Goal: Information Seeking & Learning: Check status

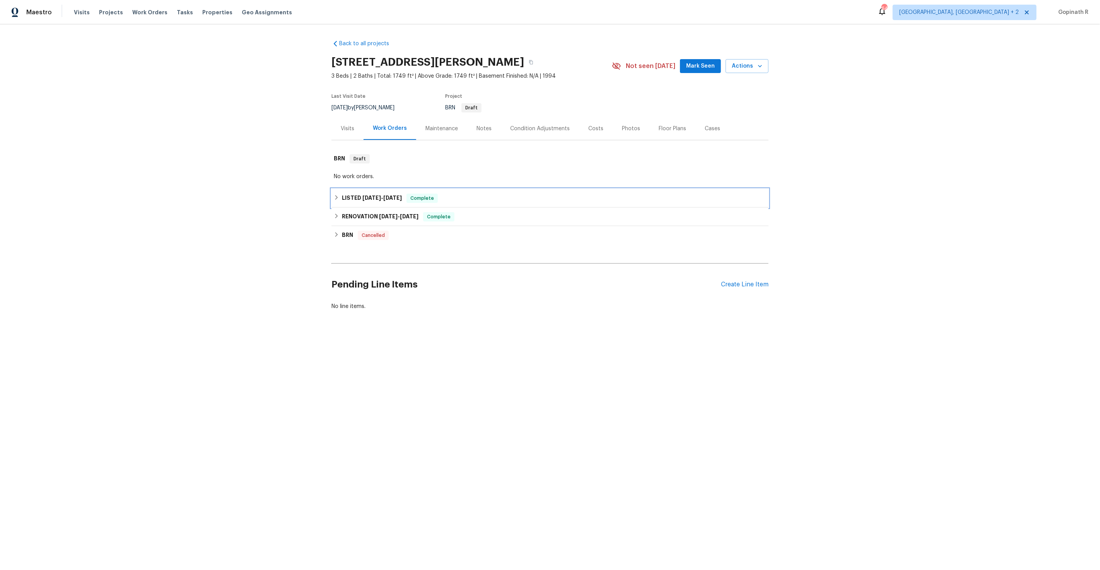
click at [381, 199] on span "[DATE] - [DATE]" at bounding box center [381, 197] width 39 height 5
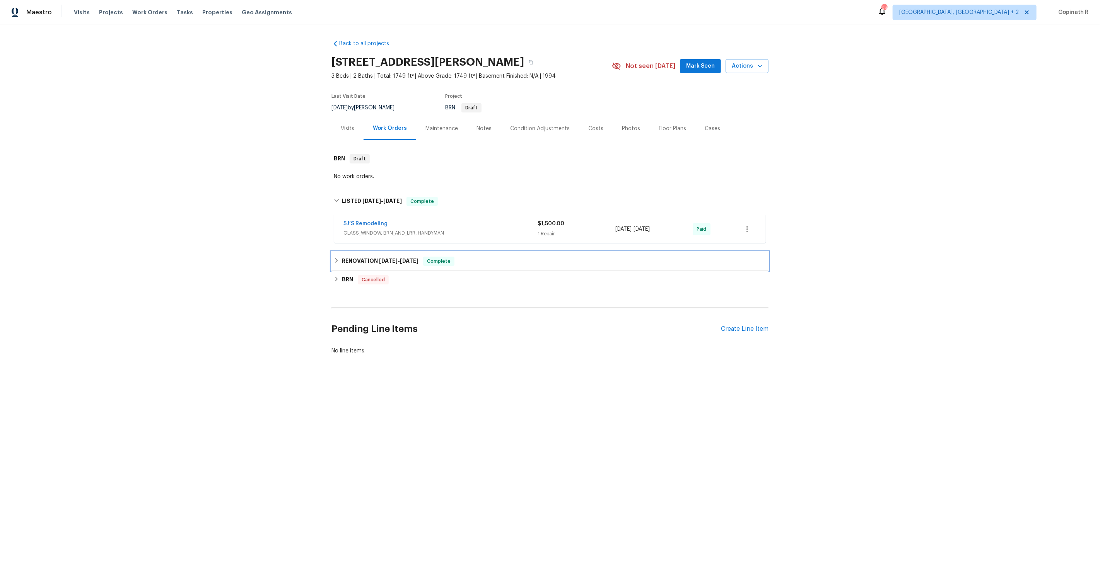
click at [381, 257] on h6 "RENOVATION [DATE] - [DATE]" at bounding box center [380, 261] width 77 height 9
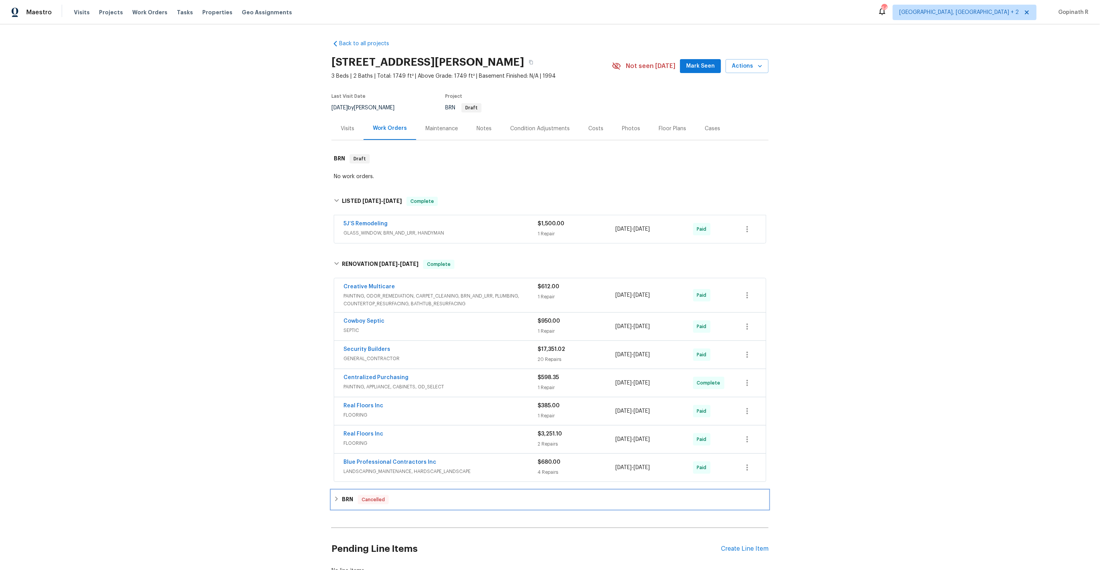
click at [384, 501] on span "Cancelled" at bounding box center [373, 500] width 29 height 8
click at [365, 224] on link "5J’S Remodeling" at bounding box center [365, 223] width 44 height 5
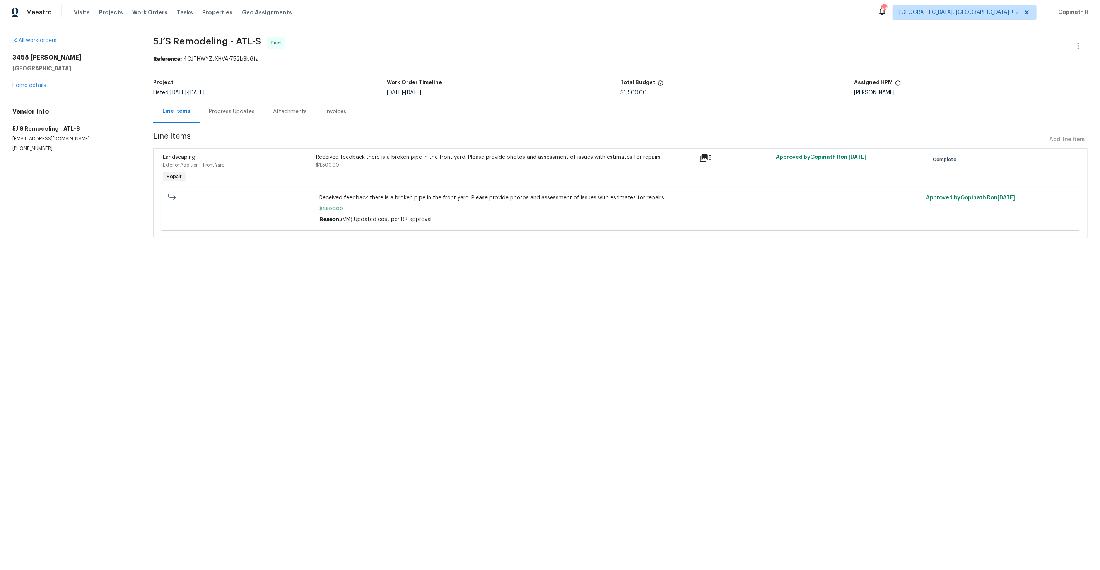
click at [229, 113] on div "Progress Updates" at bounding box center [232, 112] width 46 height 8
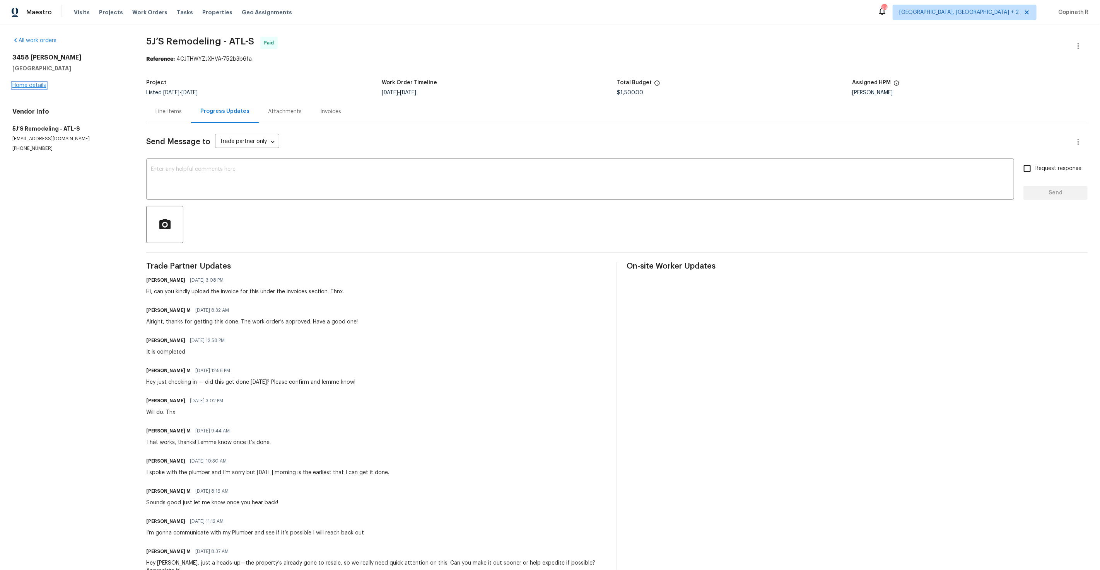
click at [34, 87] on link "Home details" at bounding box center [29, 85] width 34 height 5
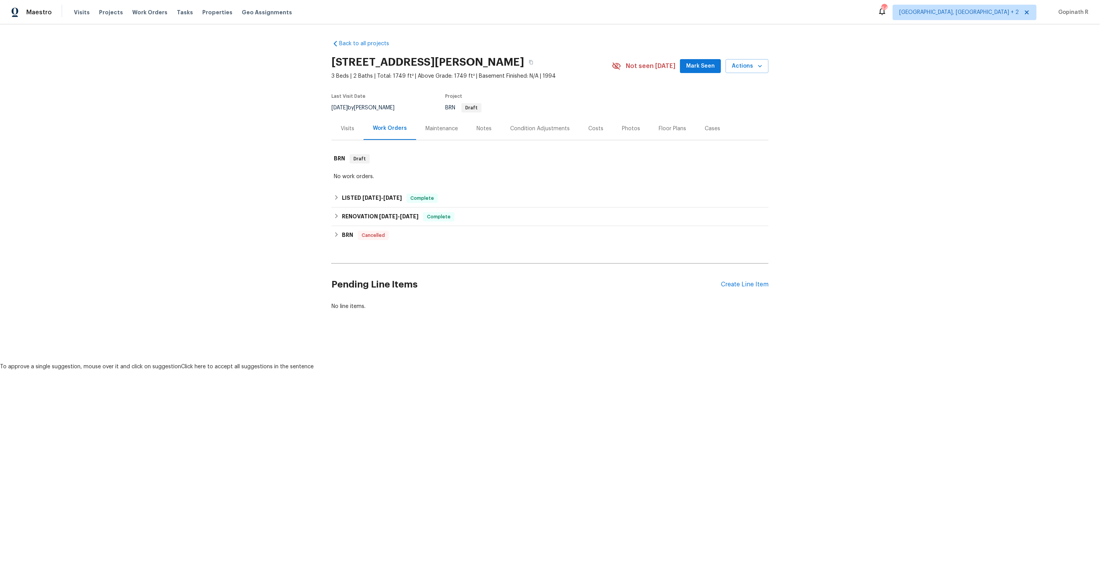
click at [711, 130] on div "Cases" at bounding box center [712, 129] width 15 height 8
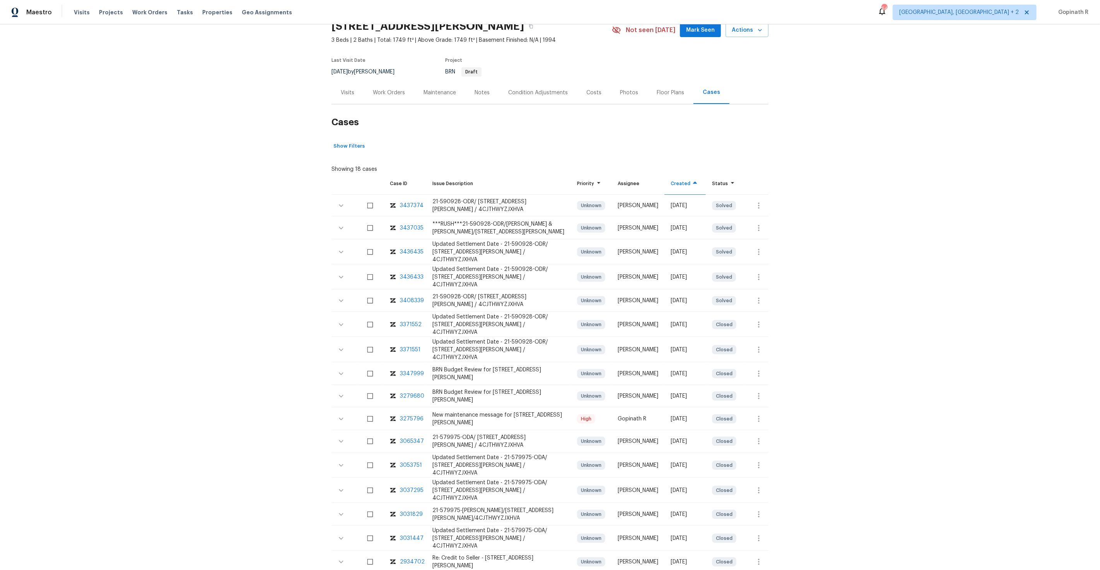
scroll to position [43, 0]
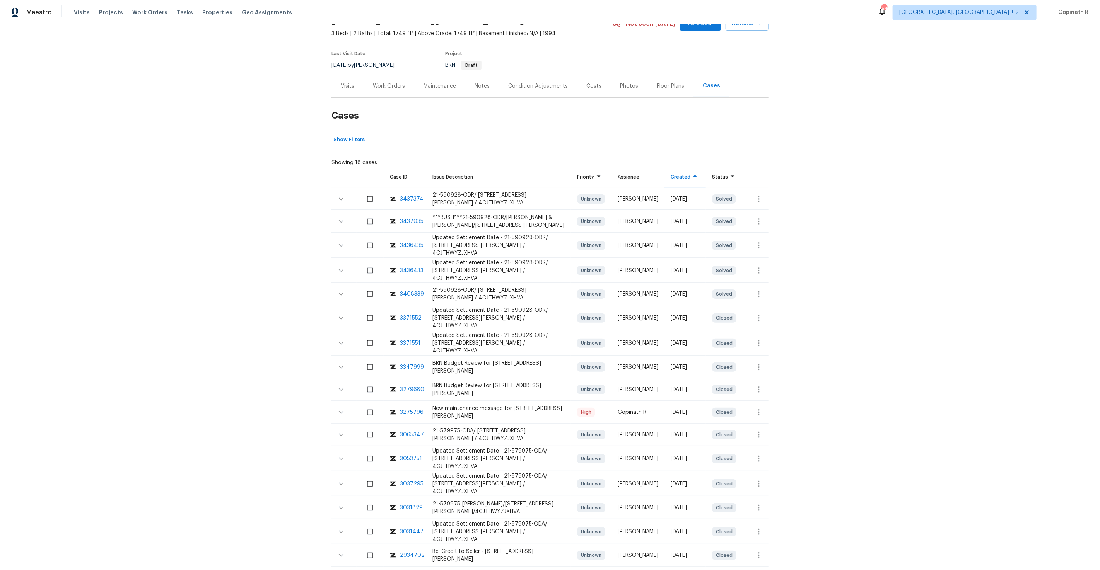
click at [409, 417] on div "3275796" at bounding box center [412, 413] width 24 height 8
click at [390, 86] on div "Work Orders" at bounding box center [389, 86] width 32 height 8
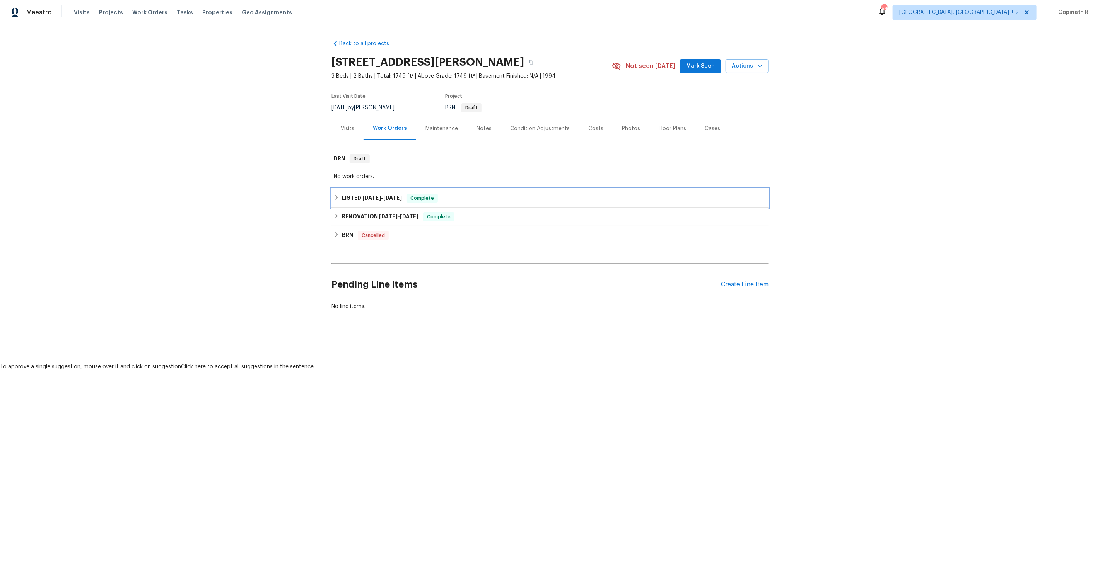
click at [440, 197] on div "LISTED [DATE] - [DATE] Complete" at bounding box center [550, 198] width 432 height 9
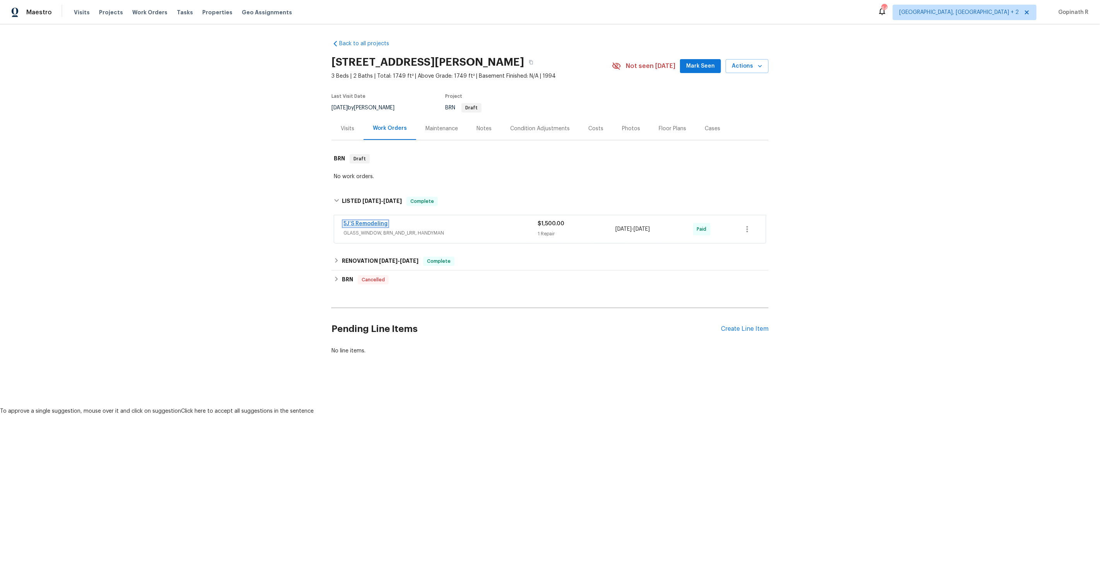
click at [370, 225] on link "5J’S Remodeling" at bounding box center [365, 223] width 44 height 5
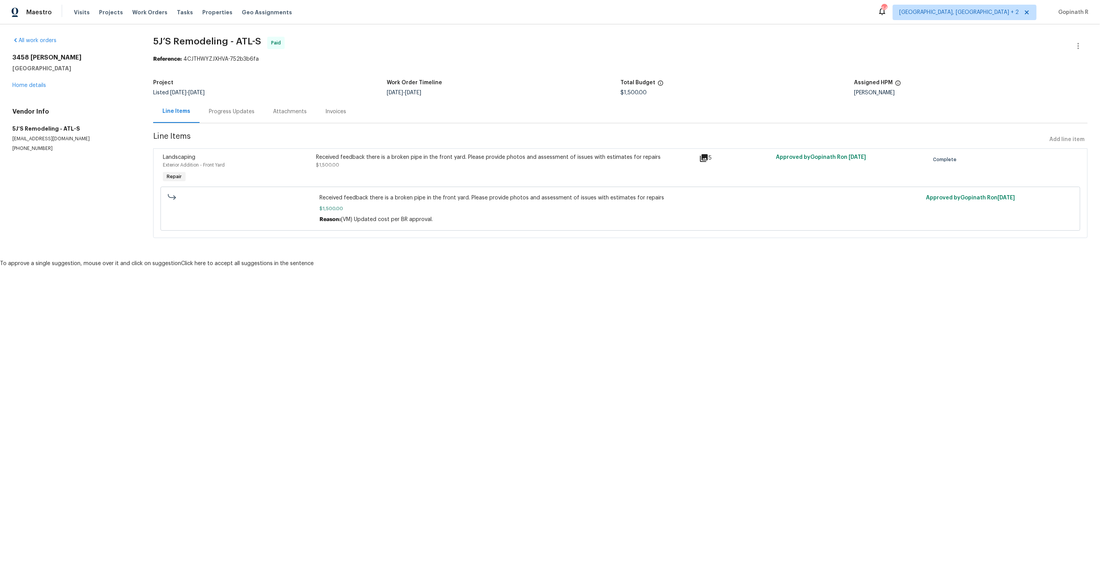
click at [225, 117] on div "Progress Updates" at bounding box center [232, 111] width 64 height 23
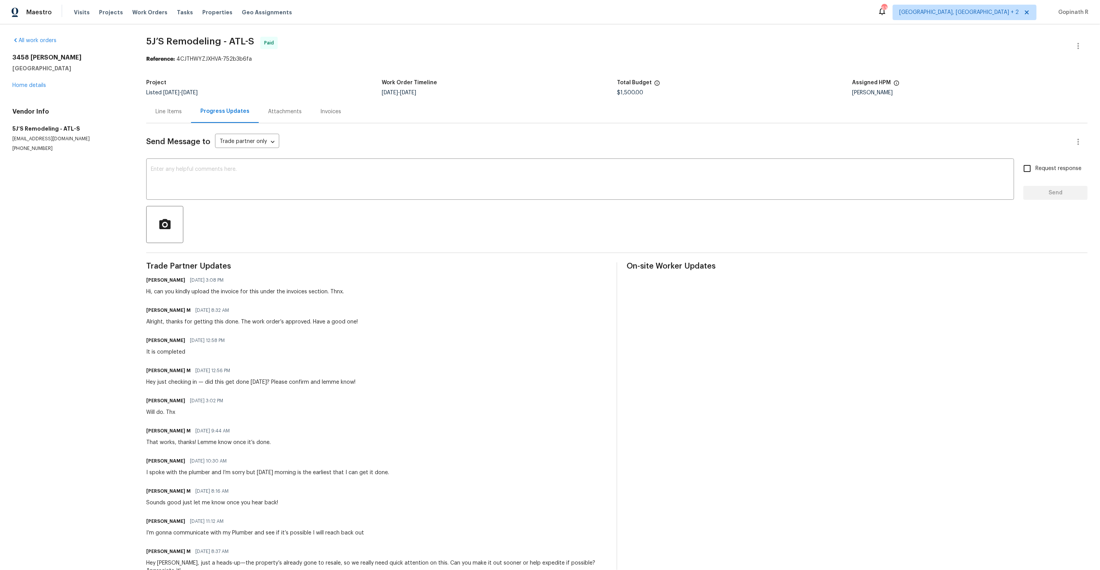
click at [177, 111] on div "Line Items" at bounding box center [168, 112] width 26 height 8
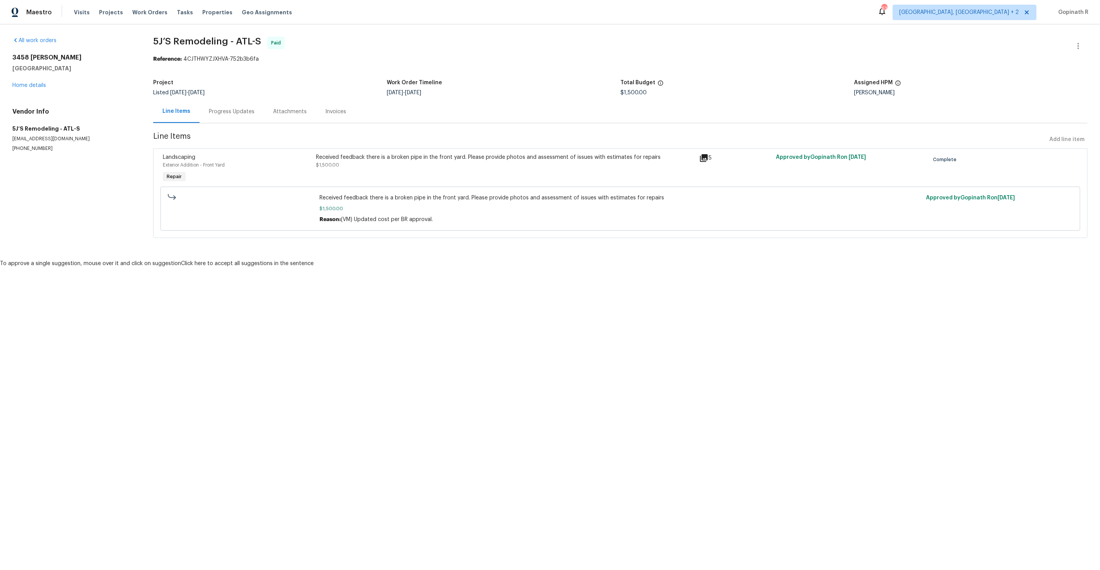
click at [348, 172] on div "Received feedback there is a broken pipe in the front yard. Please provide phot…" at bounding box center [505, 169] width 383 height 36
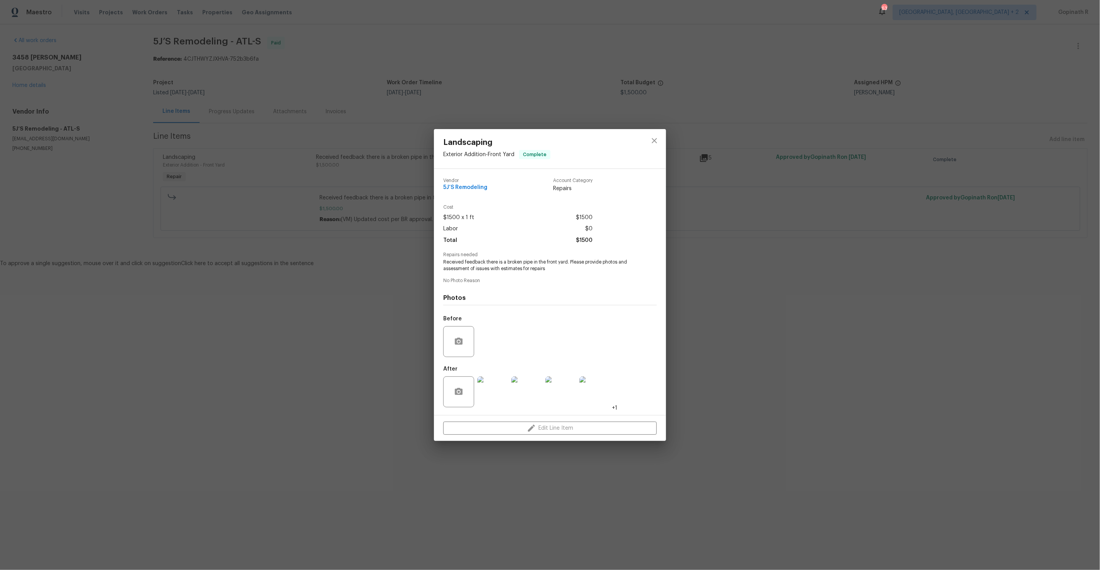
click at [493, 395] on img at bounding box center [492, 392] width 31 height 31
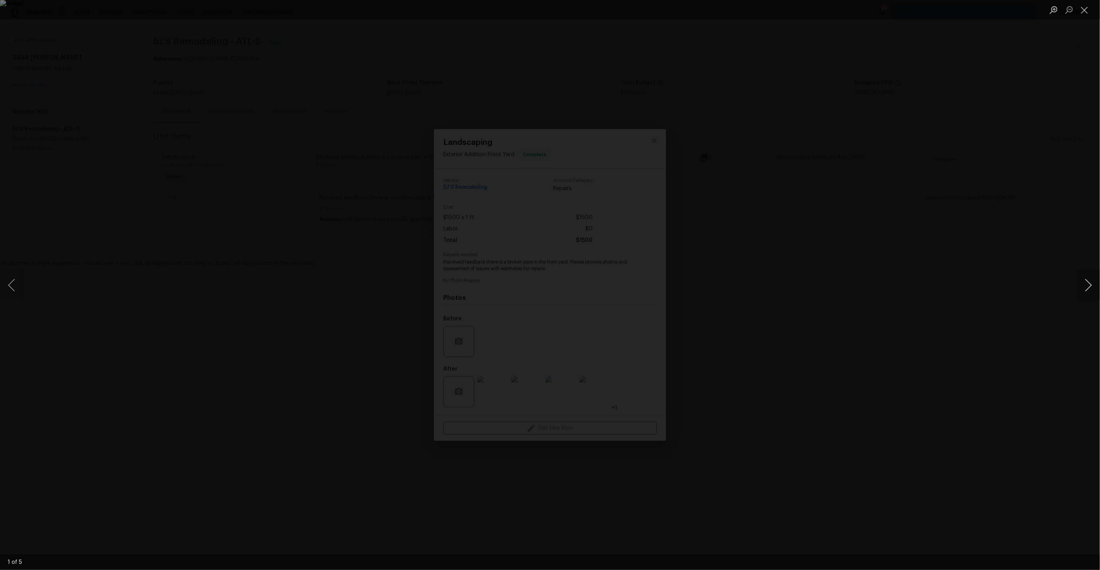
click at [1096, 280] on button "Next image" at bounding box center [1088, 285] width 23 height 31
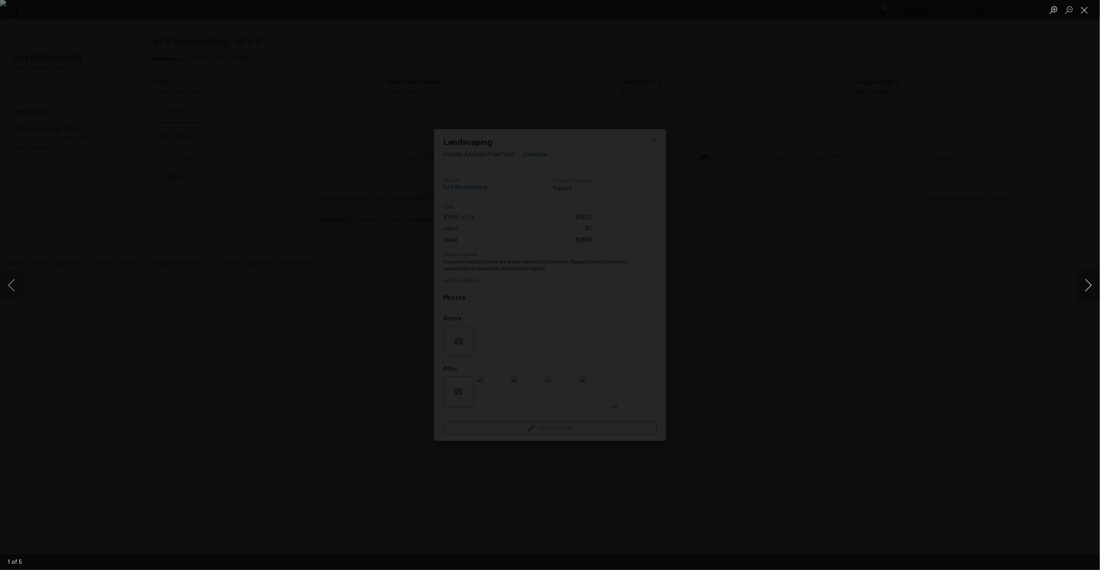
click at [1096, 280] on button "Next image" at bounding box center [1088, 285] width 23 height 31
click at [1092, 280] on button "Next image" at bounding box center [1088, 285] width 23 height 31
click at [9, 287] on button "Previous image" at bounding box center [11, 285] width 23 height 31
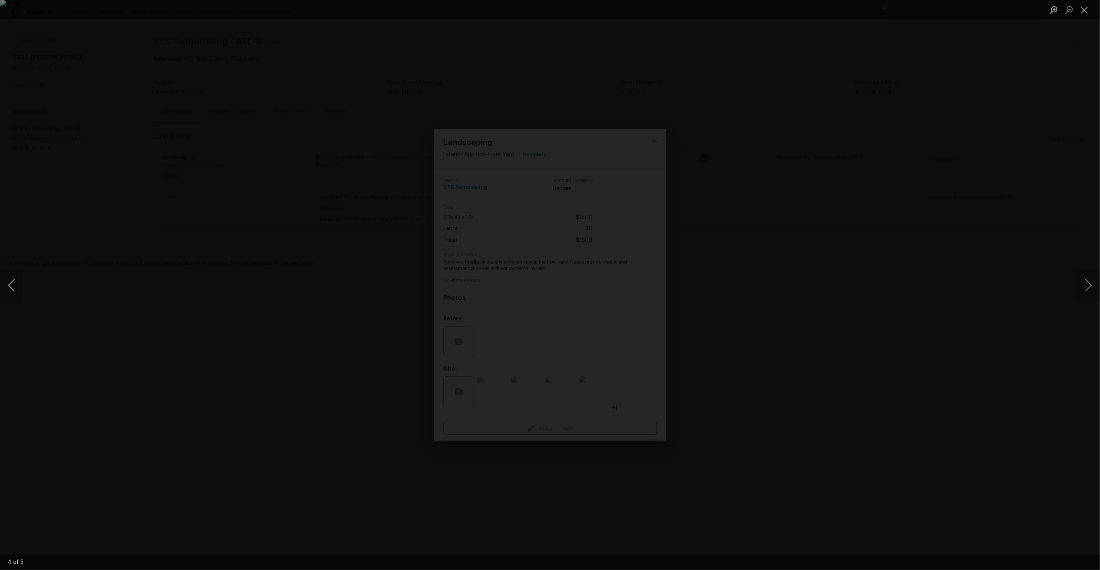
click at [9, 287] on button "Previous image" at bounding box center [11, 285] width 23 height 31
click at [1085, 290] on button "Next image" at bounding box center [1088, 285] width 23 height 31
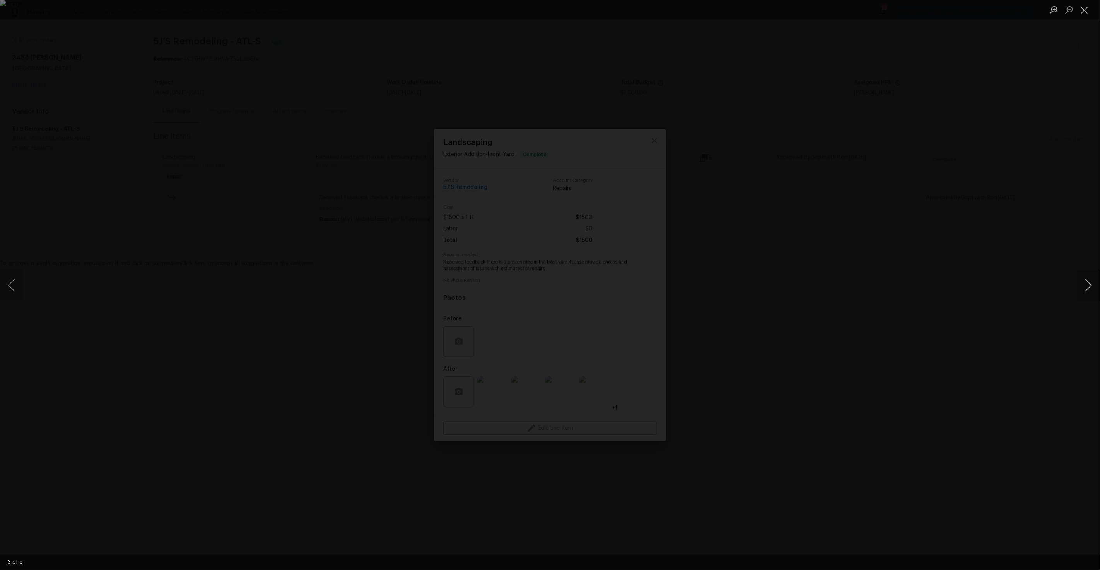
click at [1085, 290] on button "Next image" at bounding box center [1088, 285] width 23 height 31
click at [1086, 10] on button "Close lightbox" at bounding box center [1084, 10] width 15 height 14
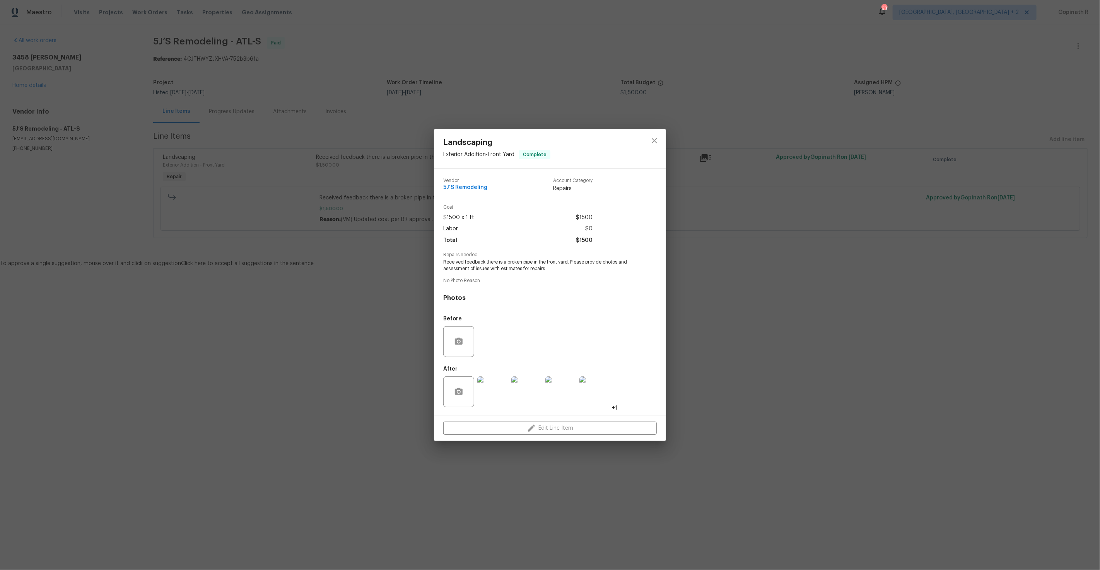
click at [288, 112] on div "Landscaping Exterior Addition - Front Yard Complete Vendor 5J’S Remodeling Acco…" at bounding box center [550, 285] width 1100 height 570
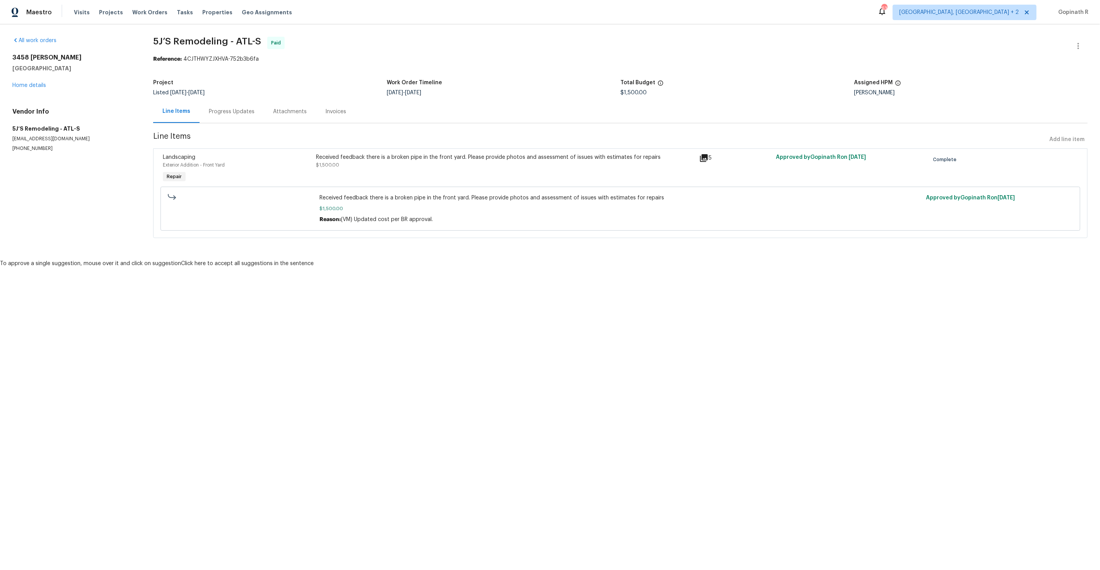
click at [223, 118] on div "Progress Updates" at bounding box center [232, 111] width 64 height 23
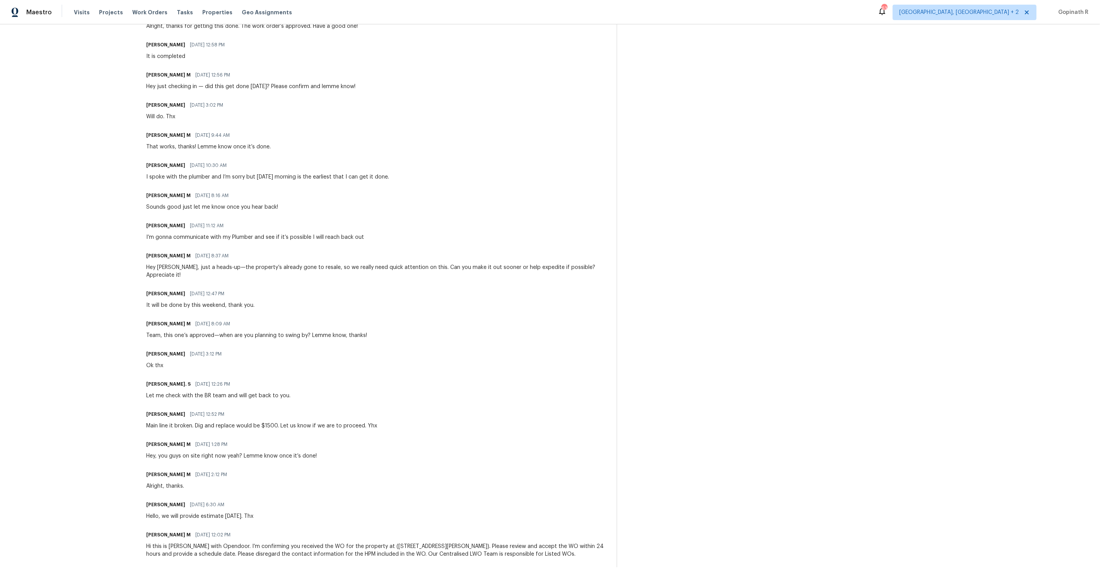
scroll to position [297, 0]
drag, startPoint x: 152, startPoint y: 419, endPoint x: 395, endPoint y: 413, distance: 242.9
click at [395, 413] on div "[PERSON_NAME] [DATE] 12:52 PM Main line it broken. Dig and replace would be $15…" at bounding box center [376, 418] width 461 height 21
click at [176, 331] on div "Team, this one’s approved—when are you planning to swing by? Lemme know, thanks!" at bounding box center [256, 335] width 221 height 8
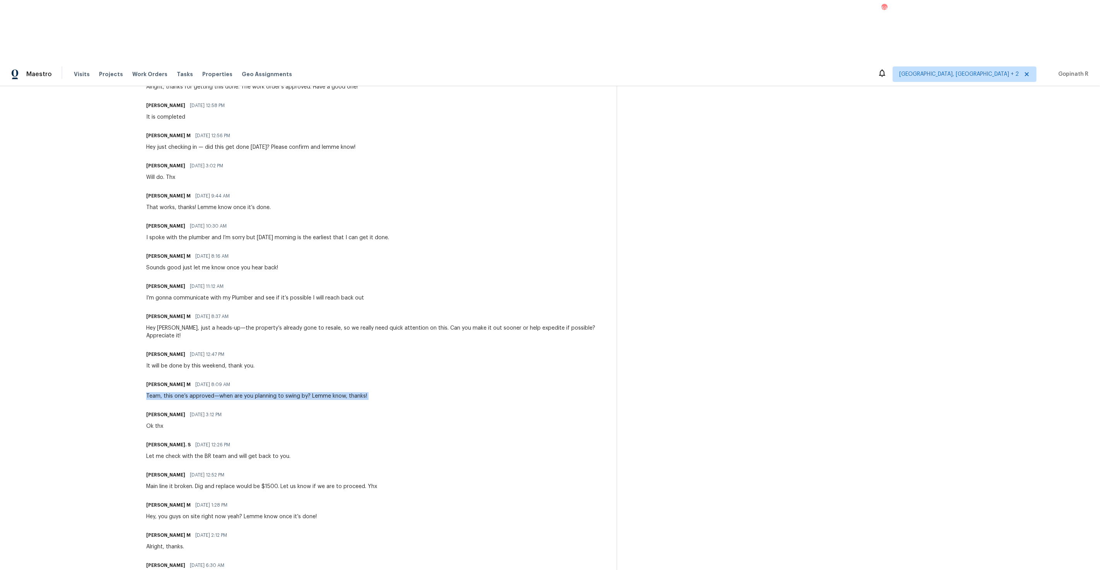
click at [176, 393] on div "Team, this one’s approved—when are you planning to swing by? Lemme know, thanks!" at bounding box center [256, 397] width 221 height 8
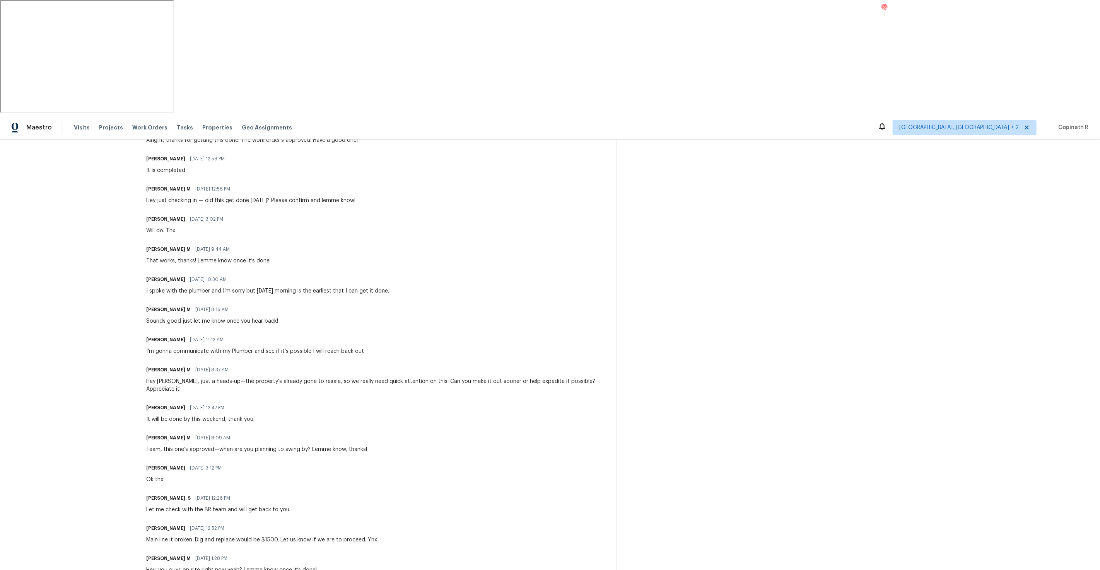
click at [108, 321] on section "All work orders [STREET_ADDRESS][PERSON_NAME] Home details Vendor Info 5J’S Rem…" at bounding box center [69, 268] width 115 height 827
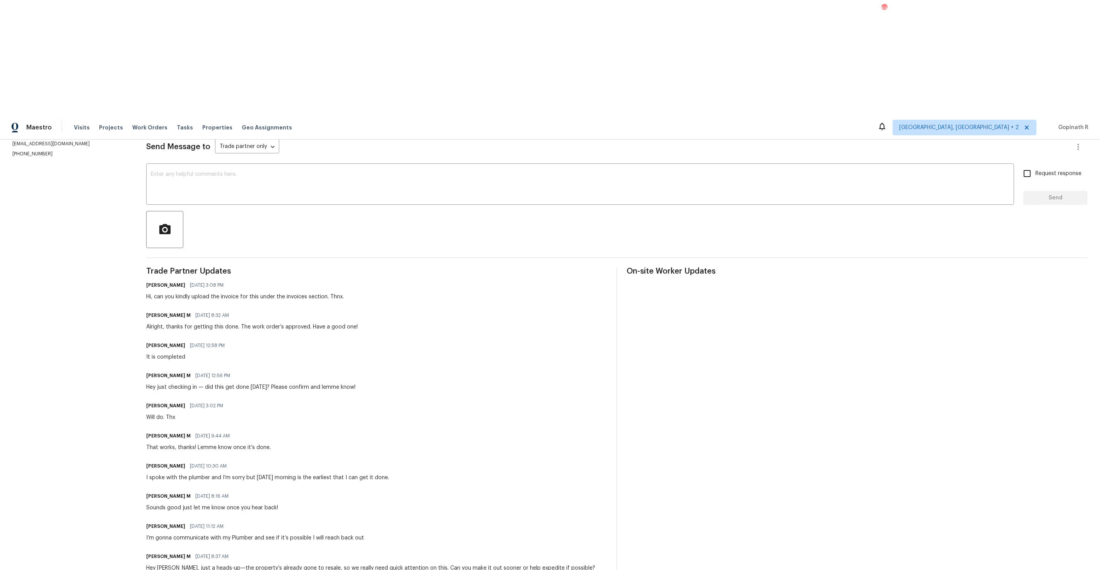
scroll to position [0, 0]
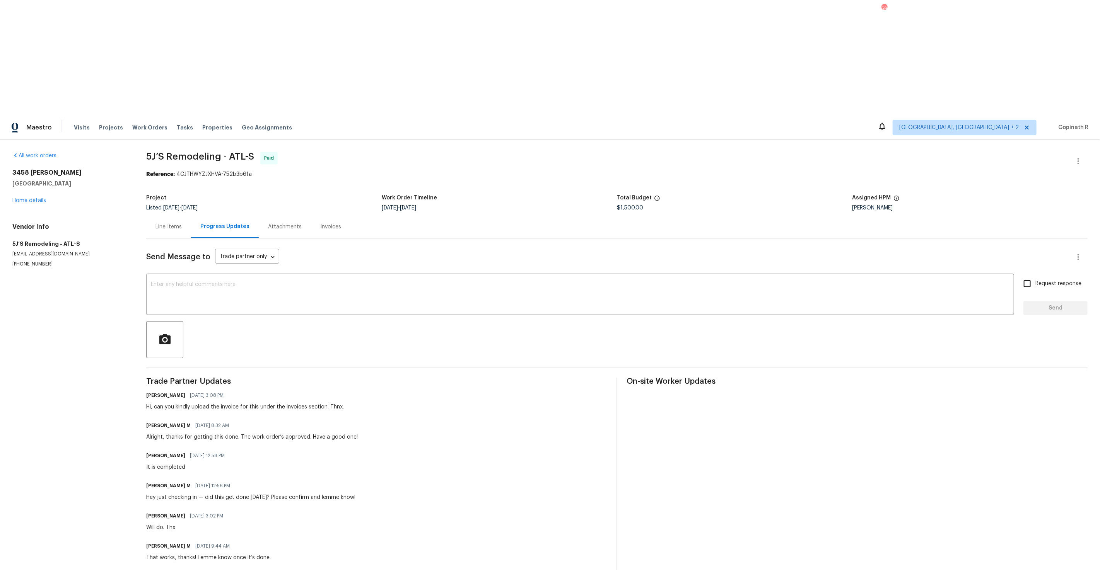
click at [180, 223] on div "Line Items" at bounding box center [168, 227] width 26 height 8
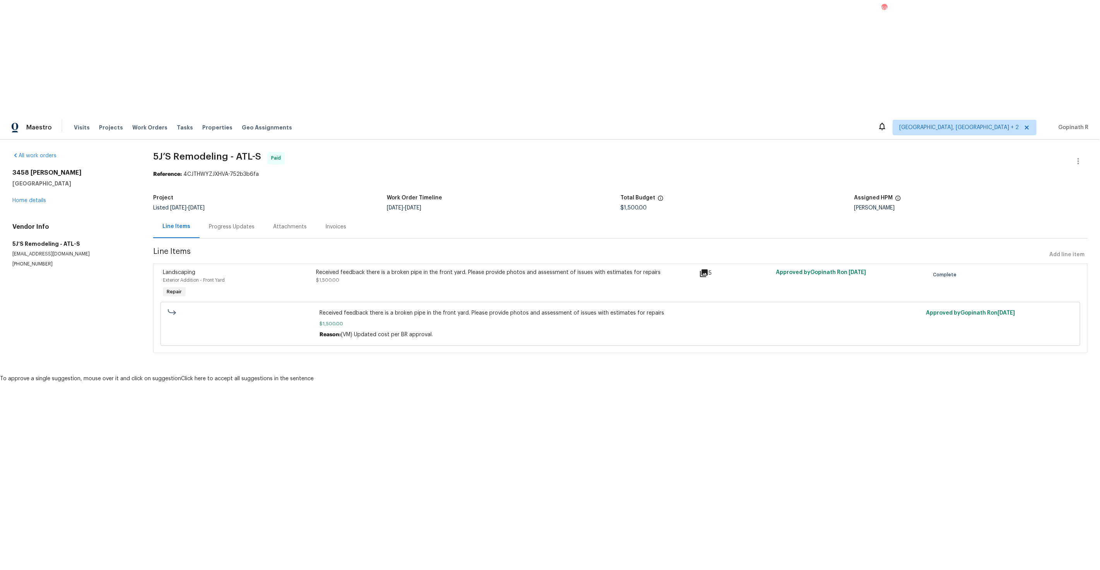
click at [363, 269] on div "Received feedback there is a broken pipe in the front yard. Please provide phot…" at bounding box center [505, 273] width 379 height 8
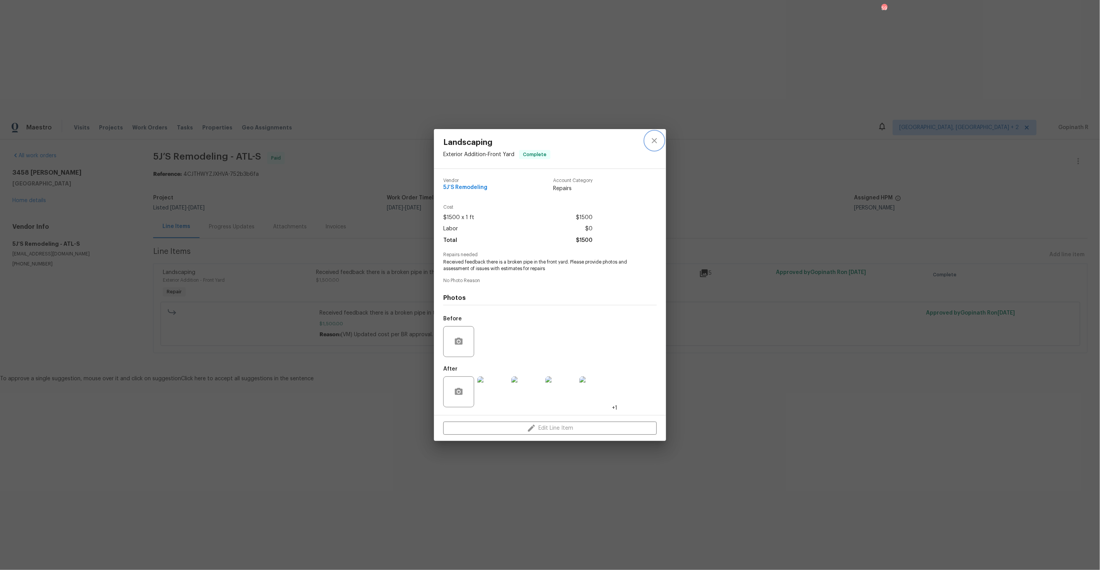
click at [654, 144] on icon "close" at bounding box center [654, 140] width 9 height 9
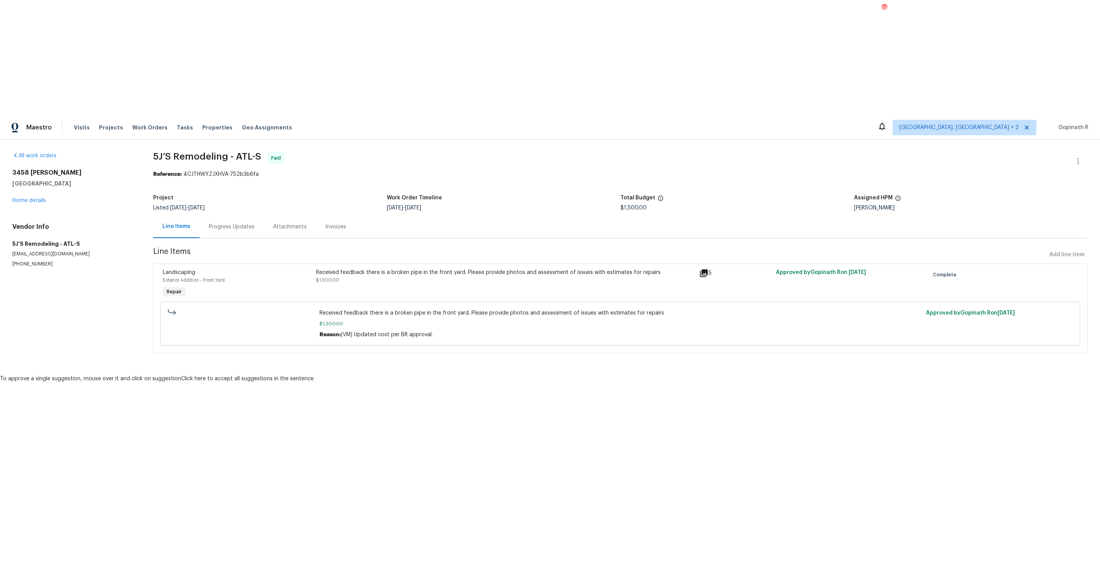
click at [228, 223] on div "Progress Updates" at bounding box center [232, 227] width 46 height 8
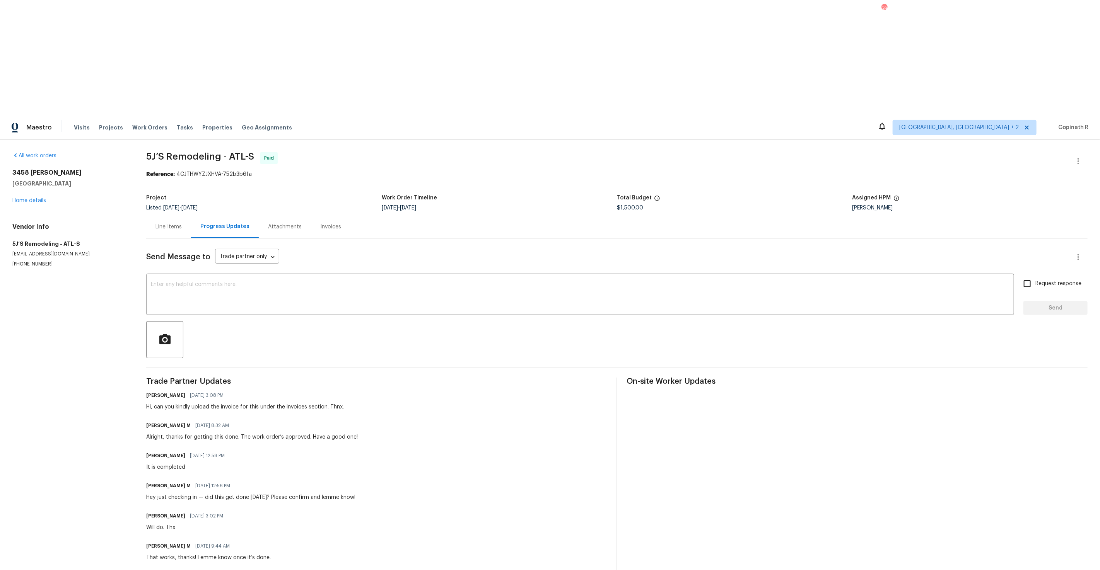
click at [162, 223] on div "Line Items" at bounding box center [168, 227] width 26 height 8
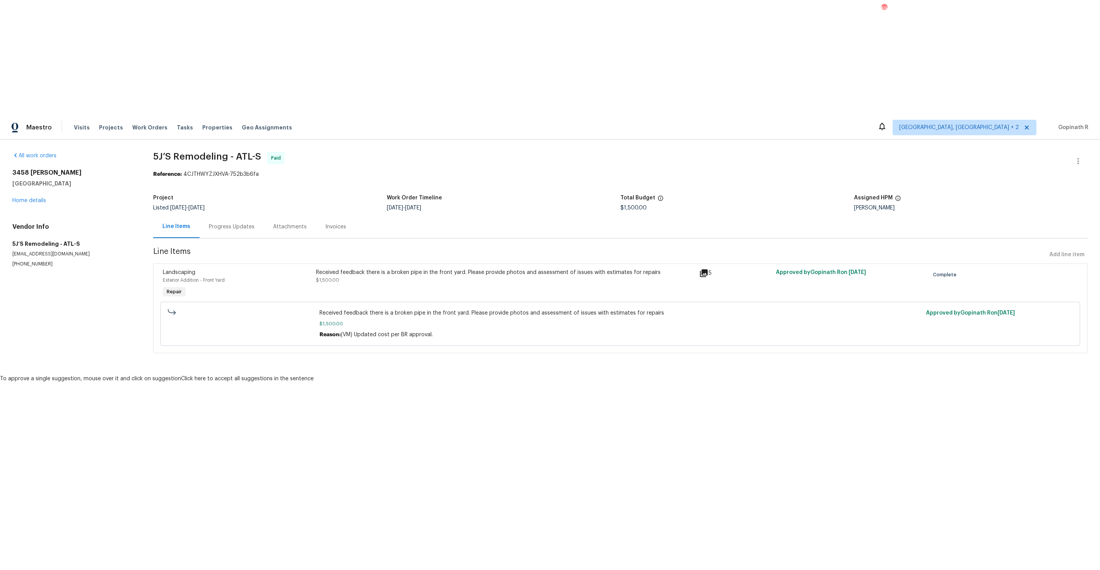
click at [373, 266] on div "Received feedback there is a broken pipe in the front yard. Please provide phot…" at bounding box center [505, 284] width 383 height 36
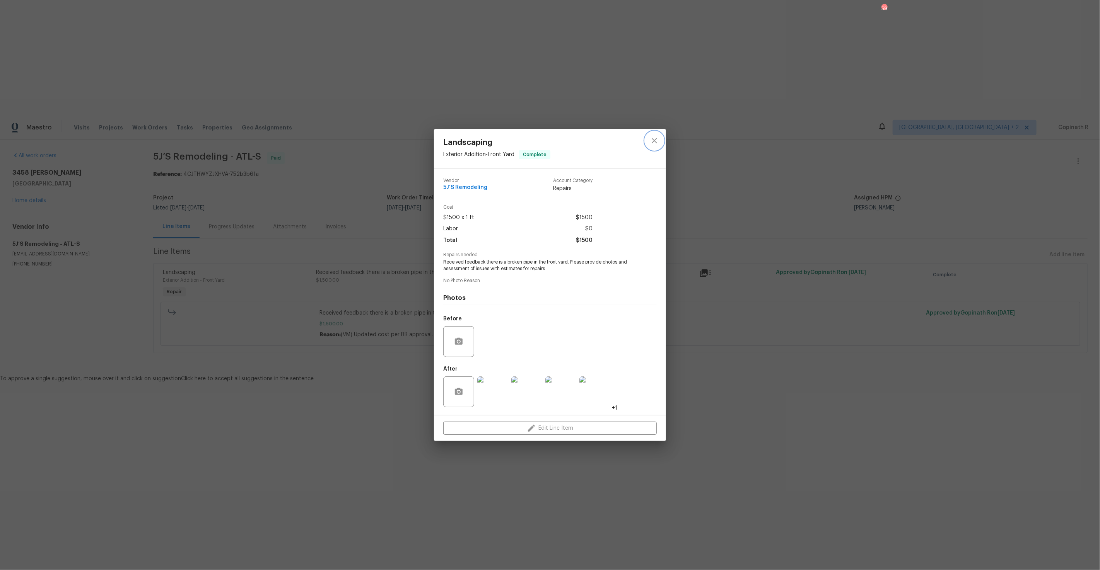
click at [654, 142] on icon "close" at bounding box center [654, 140] width 9 height 9
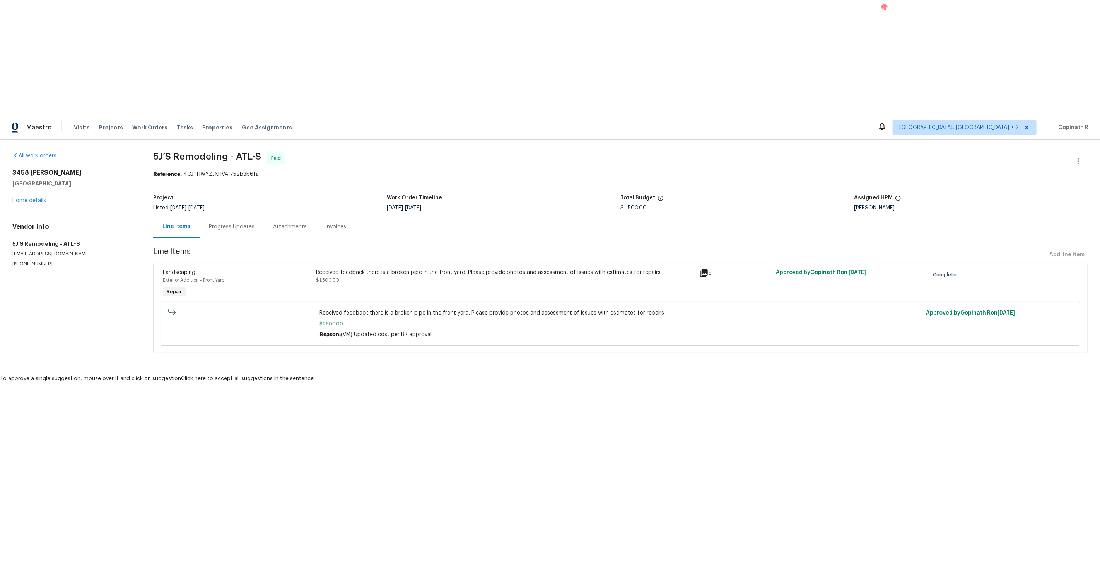
click at [358, 266] on div "Received feedback there is a broken pipe in the front yard. Please provide phot…" at bounding box center [505, 284] width 383 height 36
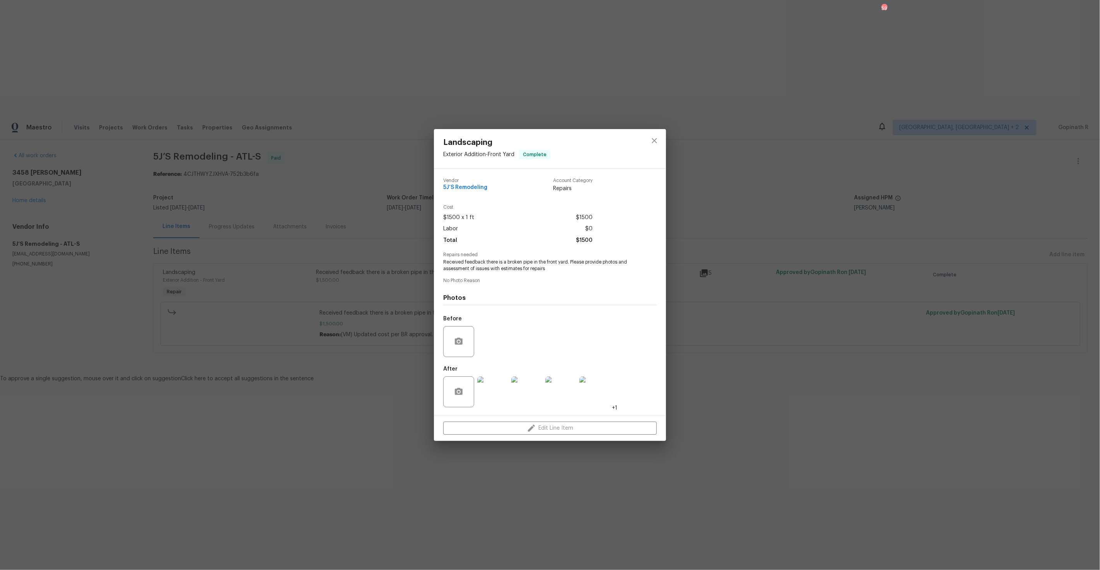
click at [494, 400] on img at bounding box center [492, 392] width 31 height 31
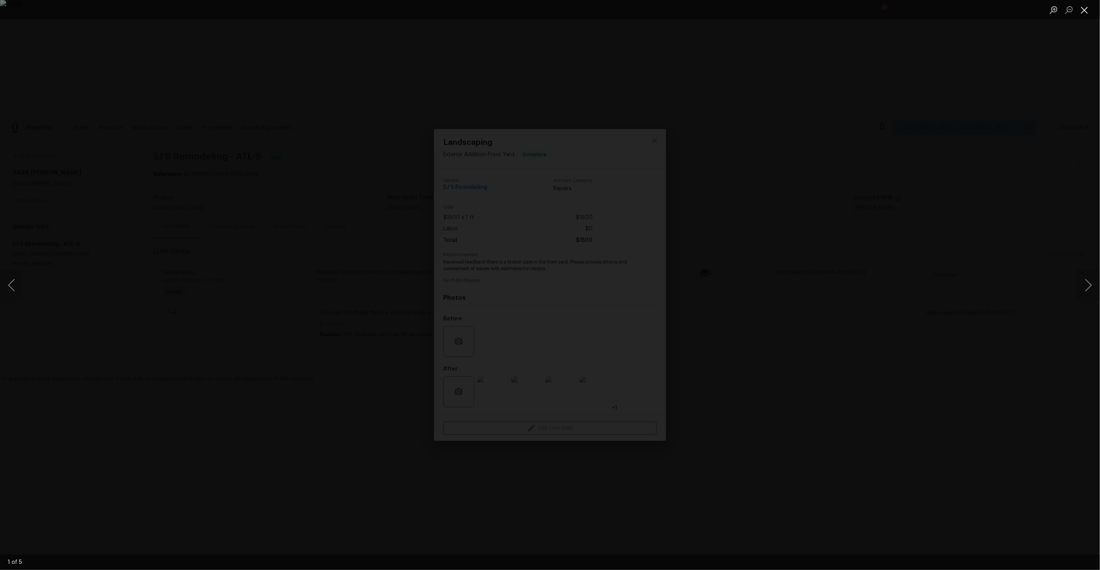
click at [1090, 9] on button "Close lightbox" at bounding box center [1084, 10] width 15 height 14
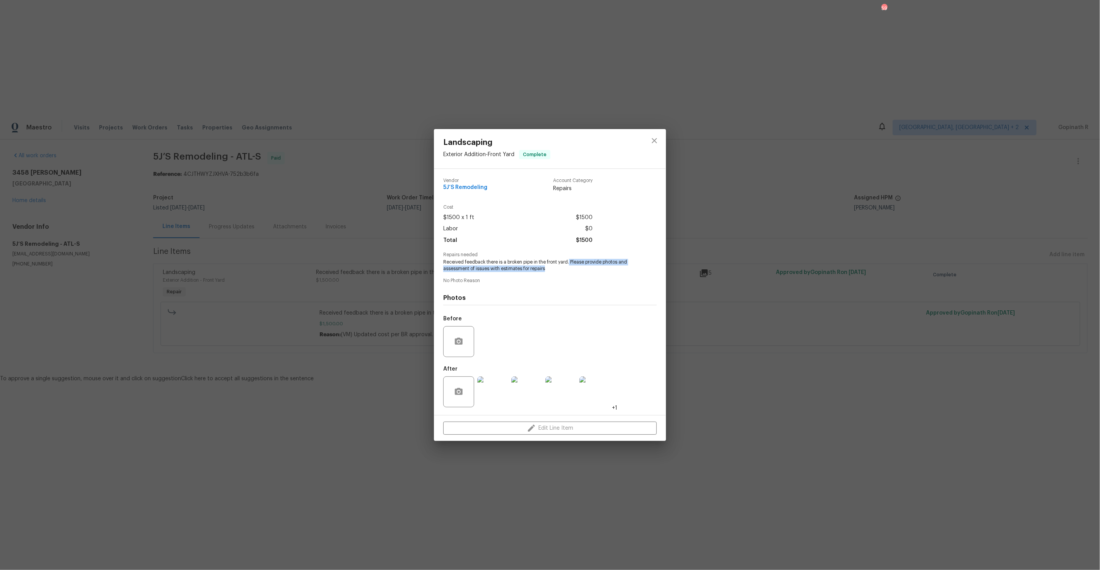
drag, startPoint x: 570, startPoint y: 263, endPoint x: 616, endPoint y: 269, distance: 47.2
click at [616, 269] on span "Received feedback there is a broken pipe in the front yard. Please provide phot…" at bounding box center [539, 265] width 192 height 13
click at [493, 394] on img at bounding box center [492, 392] width 31 height 31
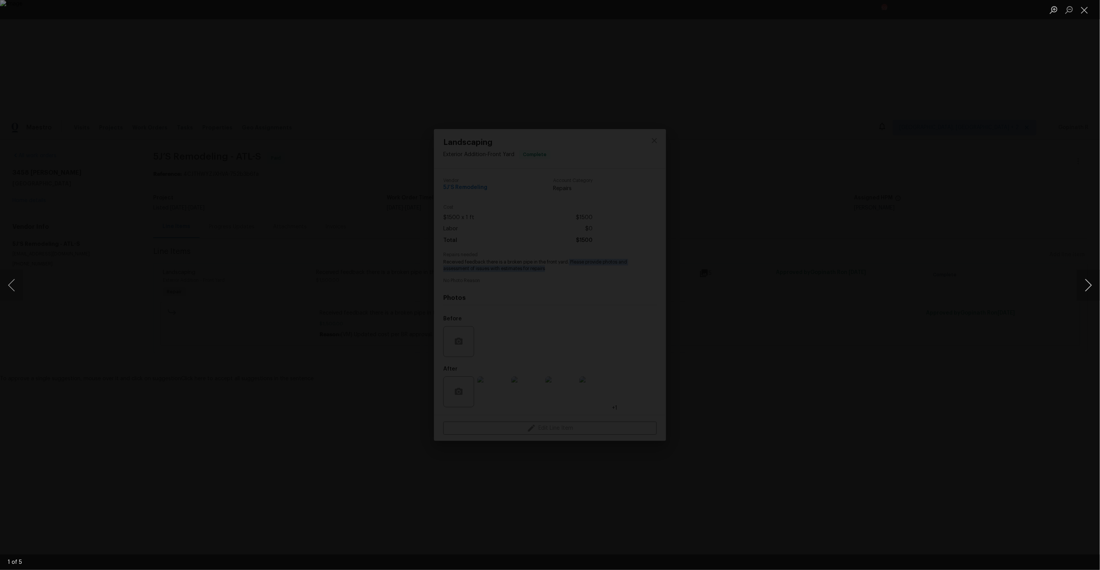
click at [1082, 289] on button "Next image" at bounding box center [1088, 285] width 23 height 31
click at [1084, 287] on button "Next image" at bounding box center [1088, 285] width 23 height 31
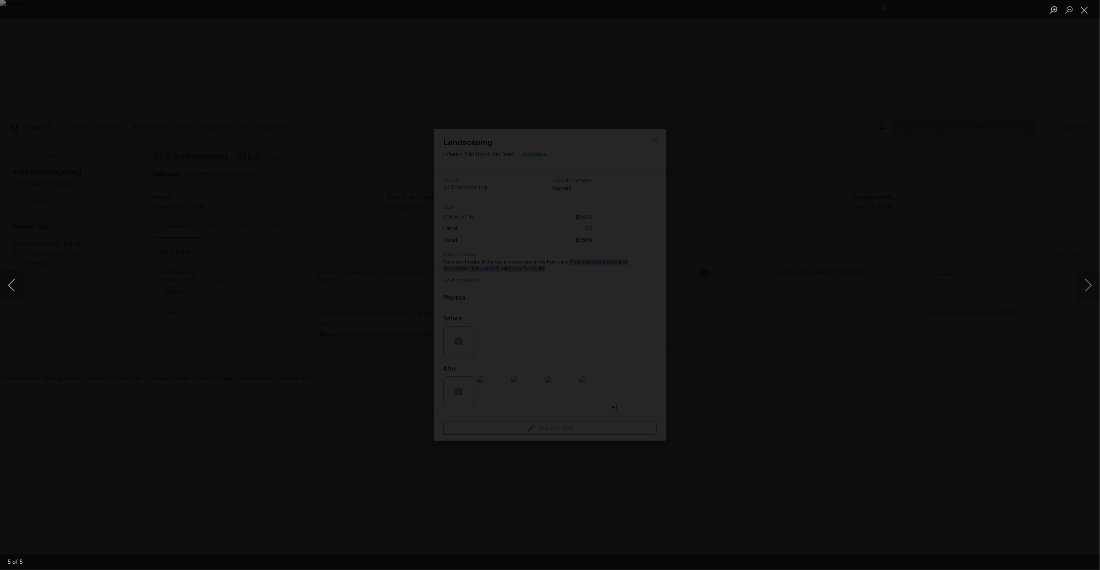
click at [11, 286] on button "Previous image" at bounding box center [11, 285] width 23 height 31
click at [1085, 9] on button "Close lightbox" at bounding box center [1084, 10] width 15 height 14
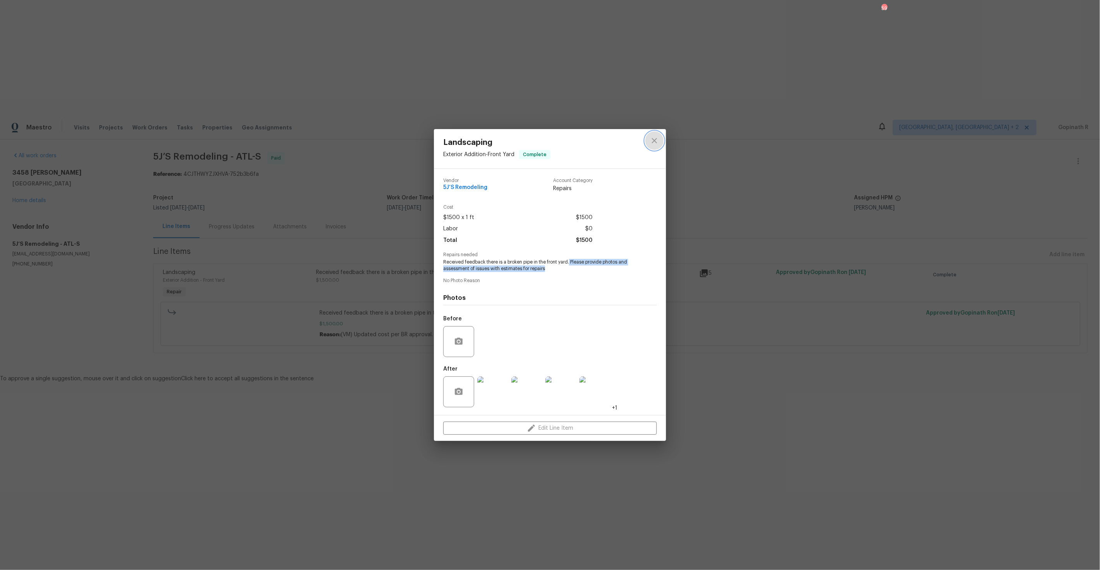
click at [654, 142] on icon "close" at bounding box center [654, 140] width 9 height 9
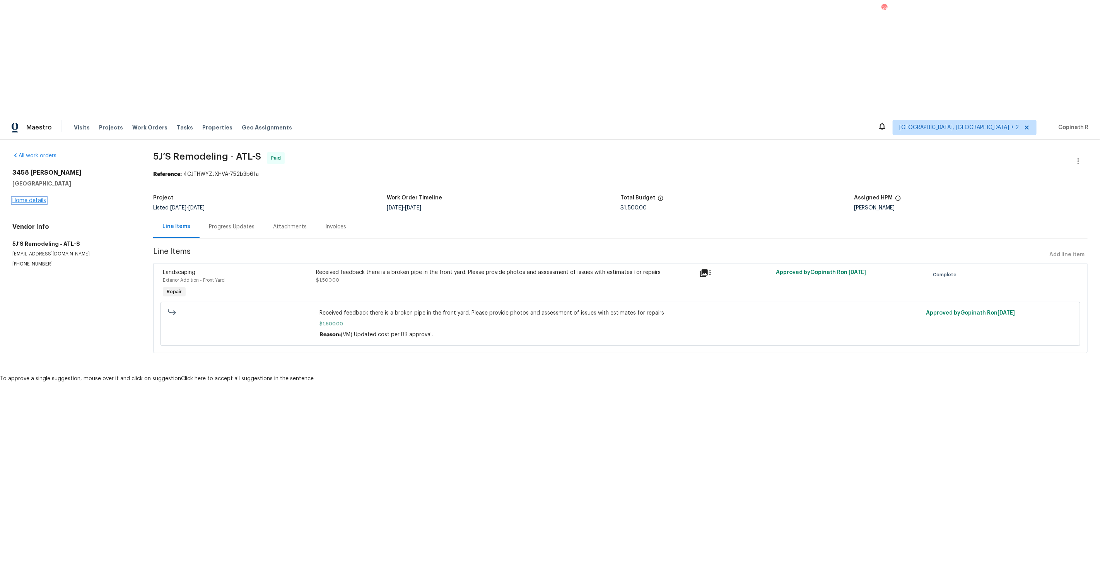
click at [33, 198] on link "Home details" at bounding box center [29, 200] width 34 height 5
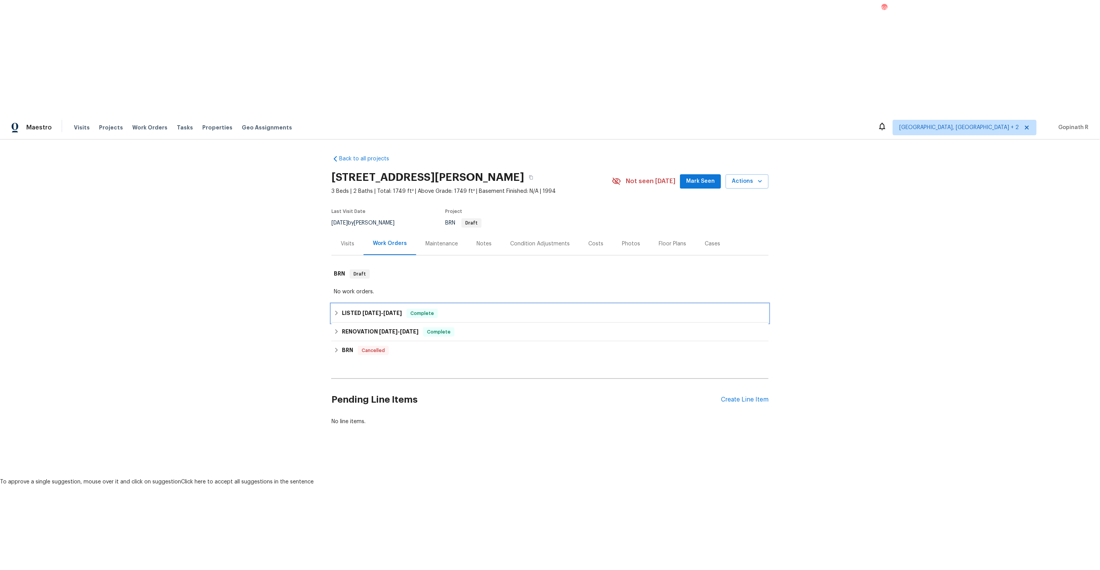
click at [396, 309] on h6 "LISTED [DATE] - [DATE]" at bounding box center [372, 313] width 60 height 9
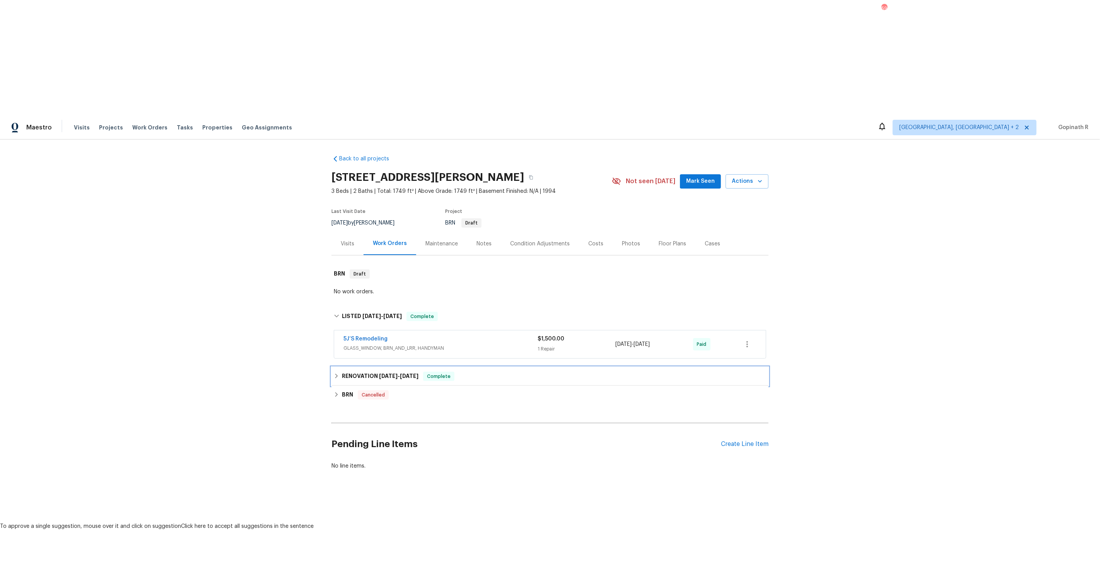
click at [377, 372] on h6 "RENOVATION [DATE] - [DATE]" at bounding box center [380, 376] width 77 height 9
